Goal: Task Accomplishment & Management: Use online tool/utility

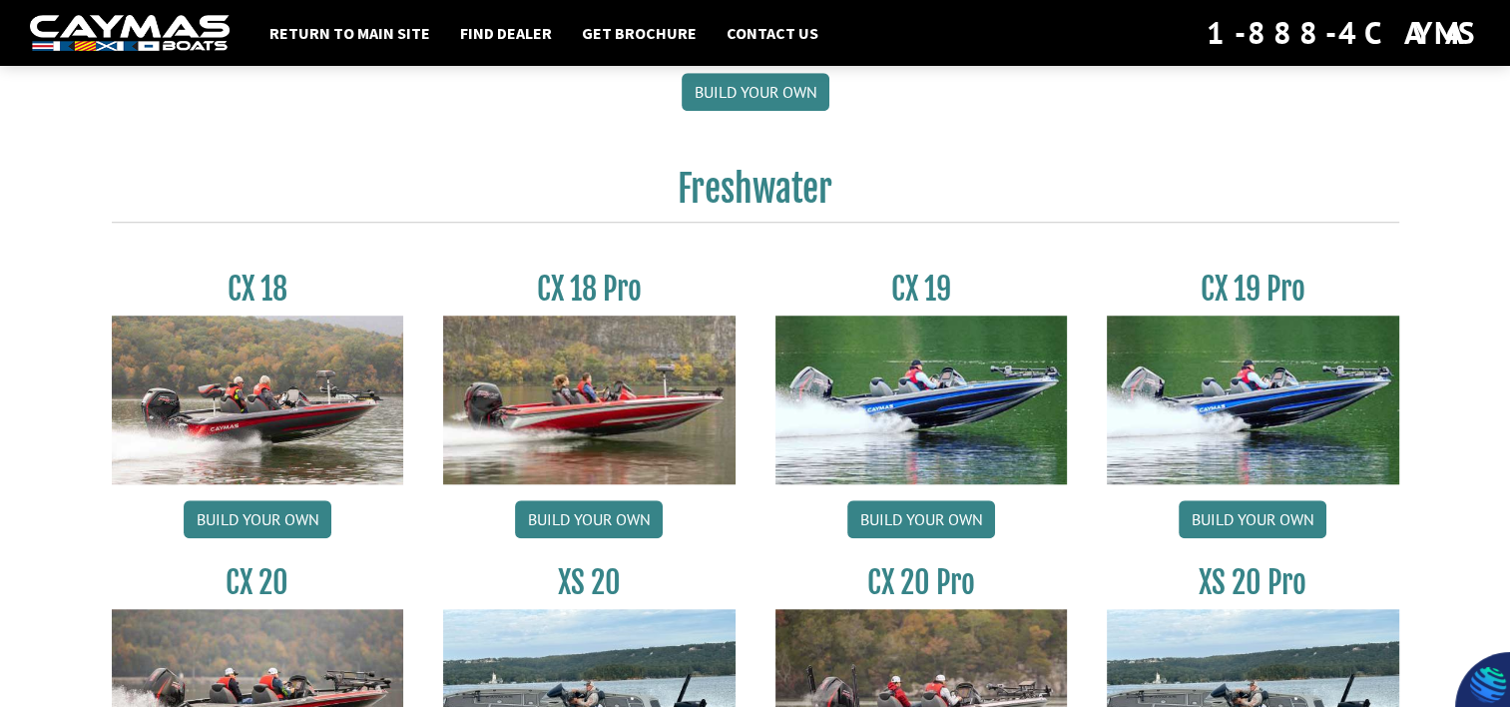
scroll to position [1697, 0]
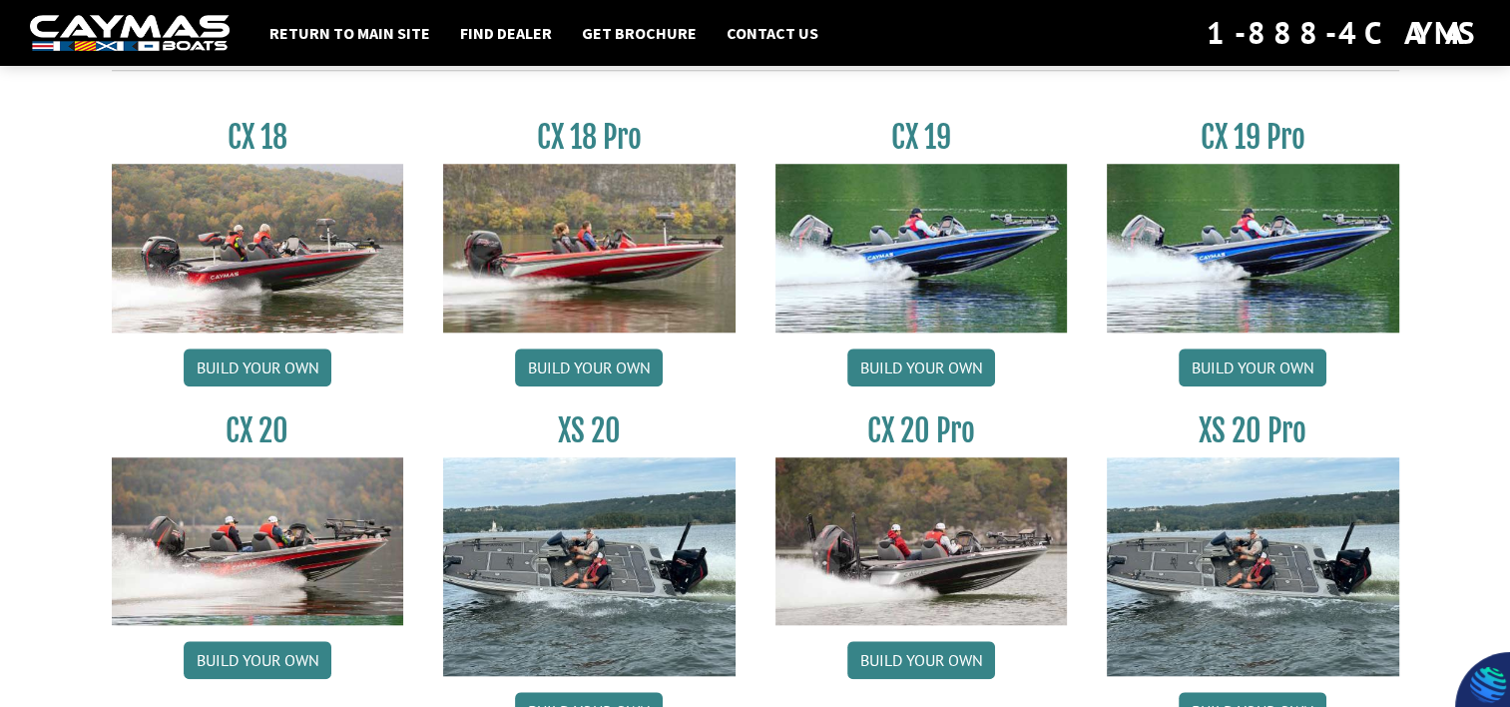
click at [1298, 251] on img at bounding box center [1253, 248] width 292 height 168
click at [1248, 373] on link "Build your own" at bounding box center [1253, 367] width 148 height 38
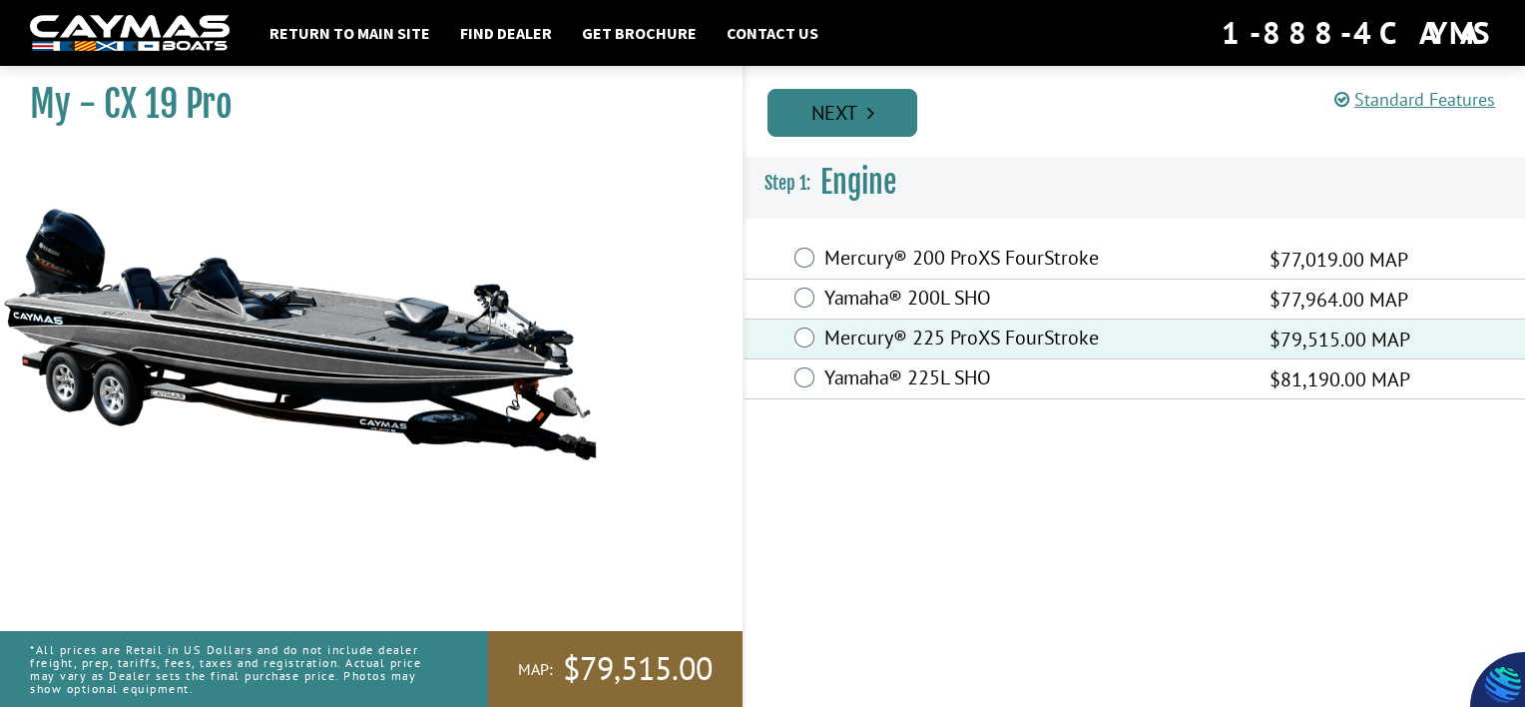
click at [854, 123] on link "Next" at bounding box center [843, 113] width 150 height 48
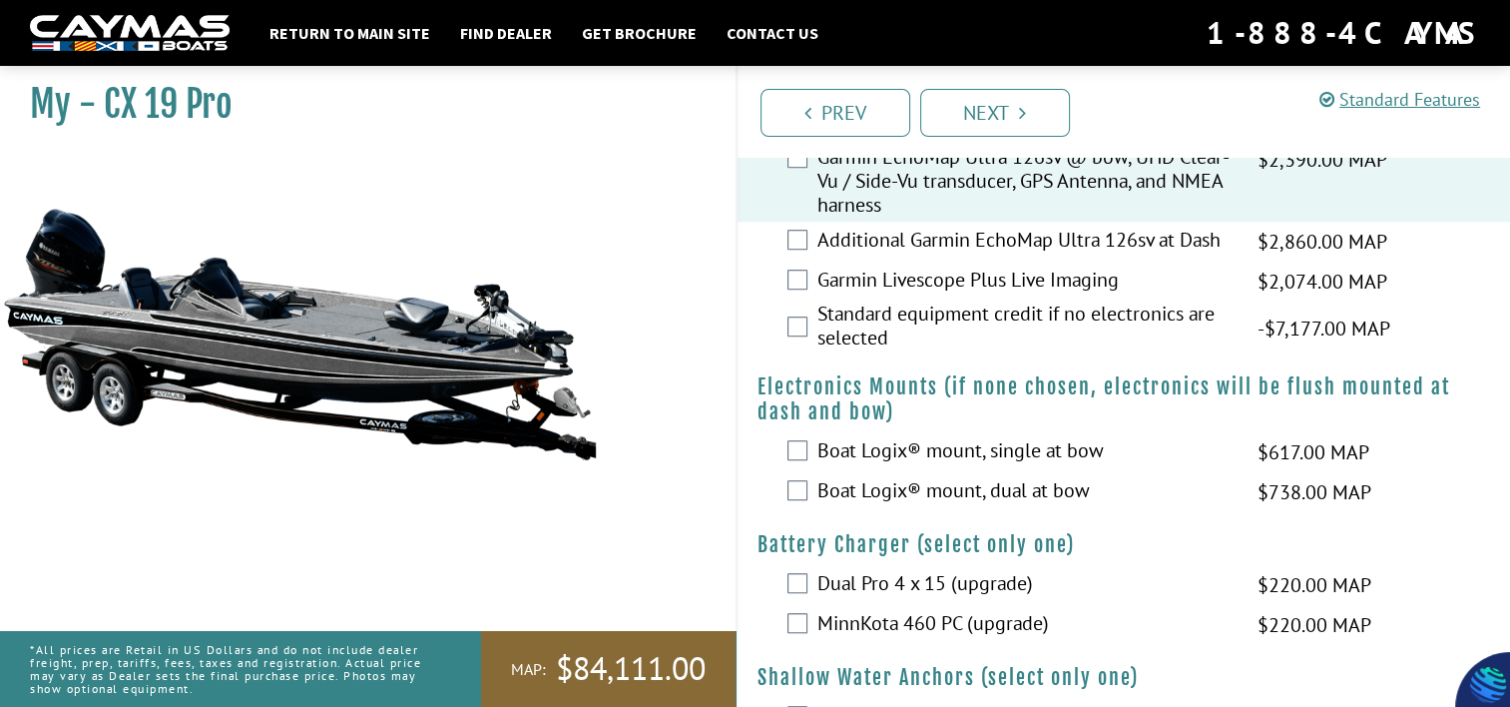
scroll to position [1397, 0]
